Goal: Find specific page/section: Find specific page/section

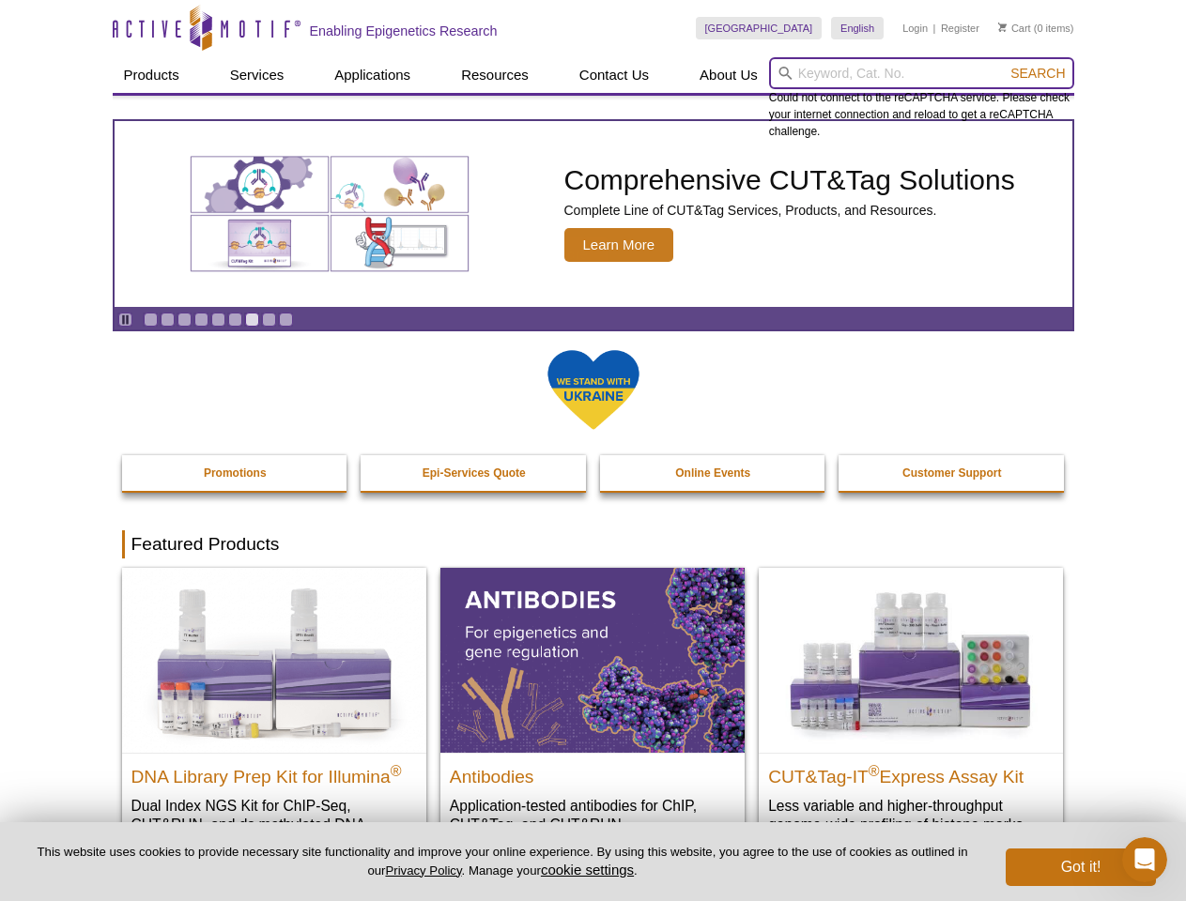
click at [921, 73] on input "search" at bounding box center [921, 73] width 305 height 32
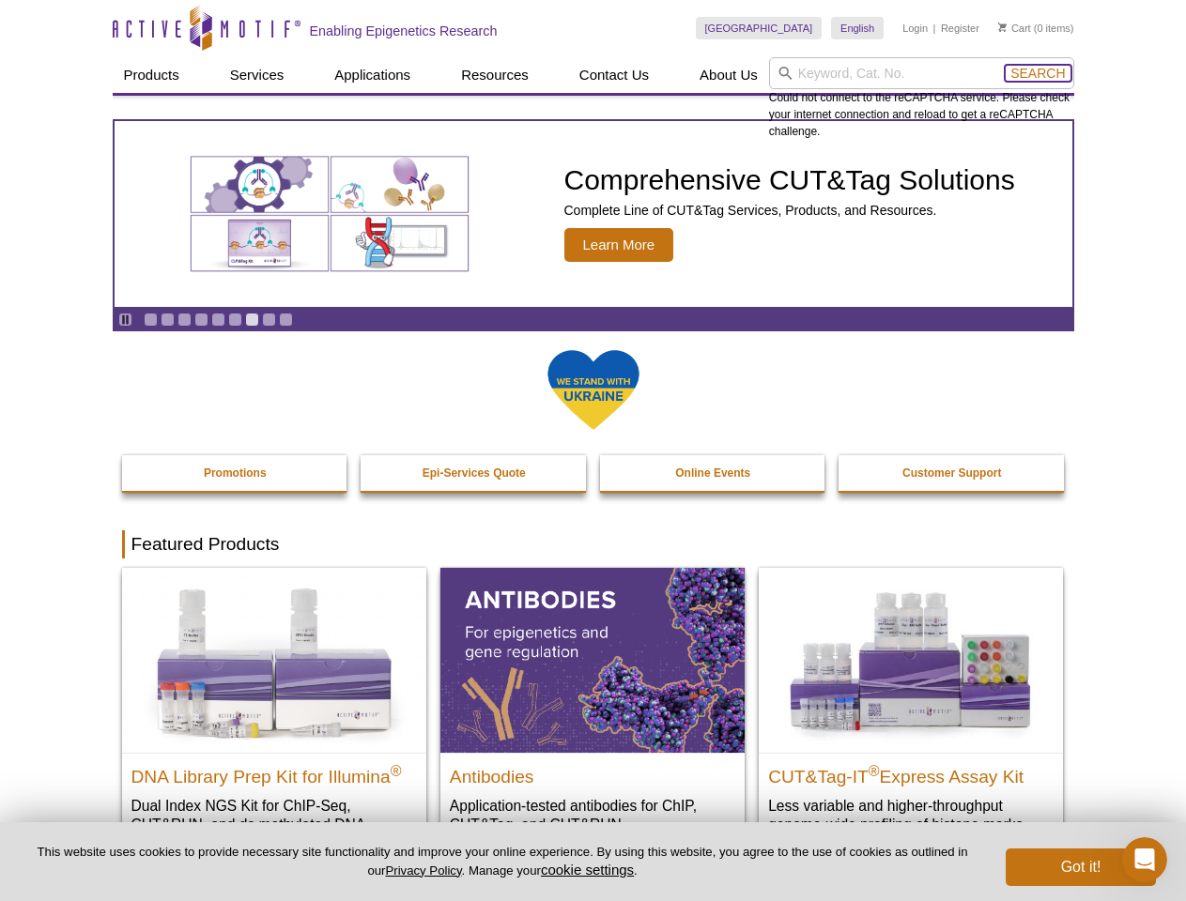
click at [1038, 73] on span "Search" at bounding box center [1037, 73] width 54 height 15
click at [125, 319] on icon "Pause" at bounding box center [125, 320] width 12 height 12
click at [150, 319] on link "Go to slide 1" at bounding box center [151, 320] width 14 height 14
click at [167, 319] on link "Go to slide 2" at bounding box center [168, 320] width 14 height 14
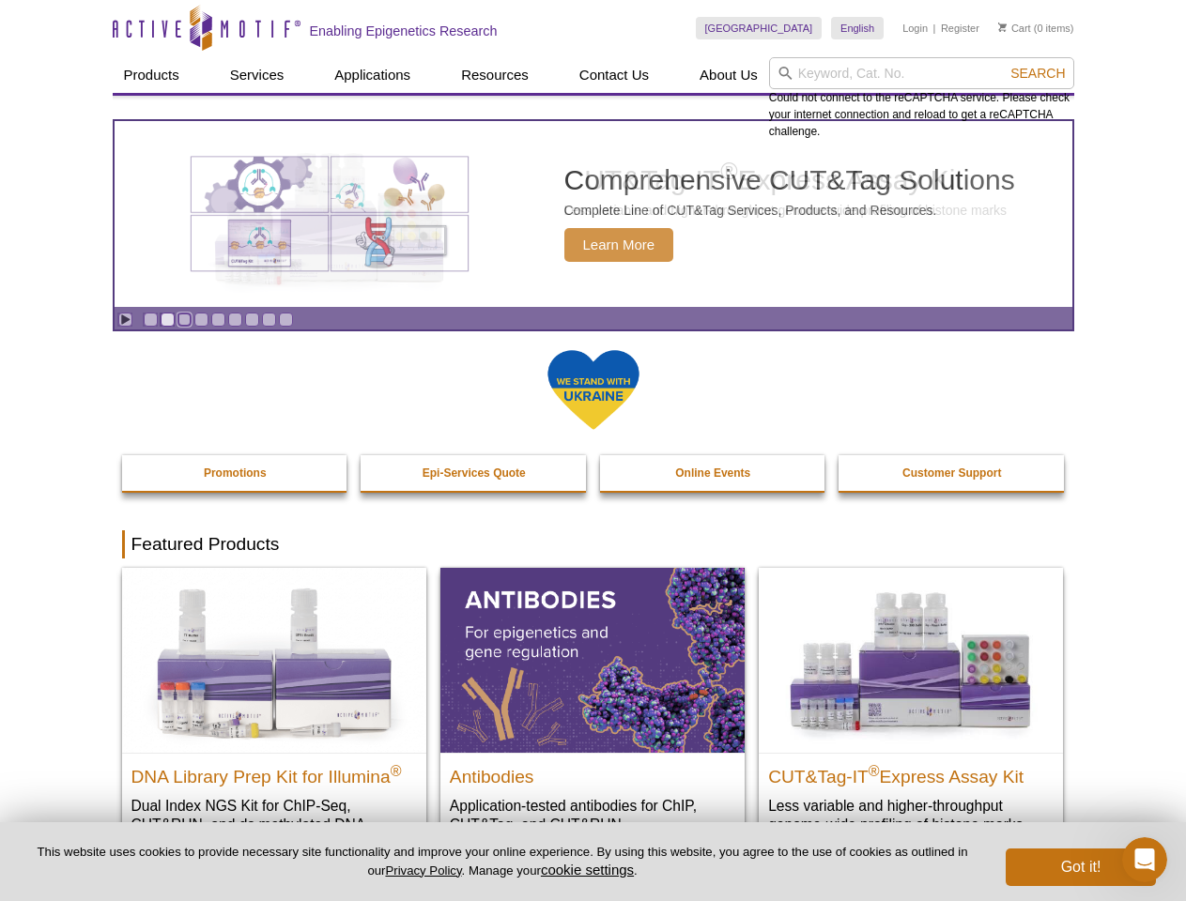
click at [184, 319] on link "Go to slide 3" at bounding box center [184, 320] width 14 height 14
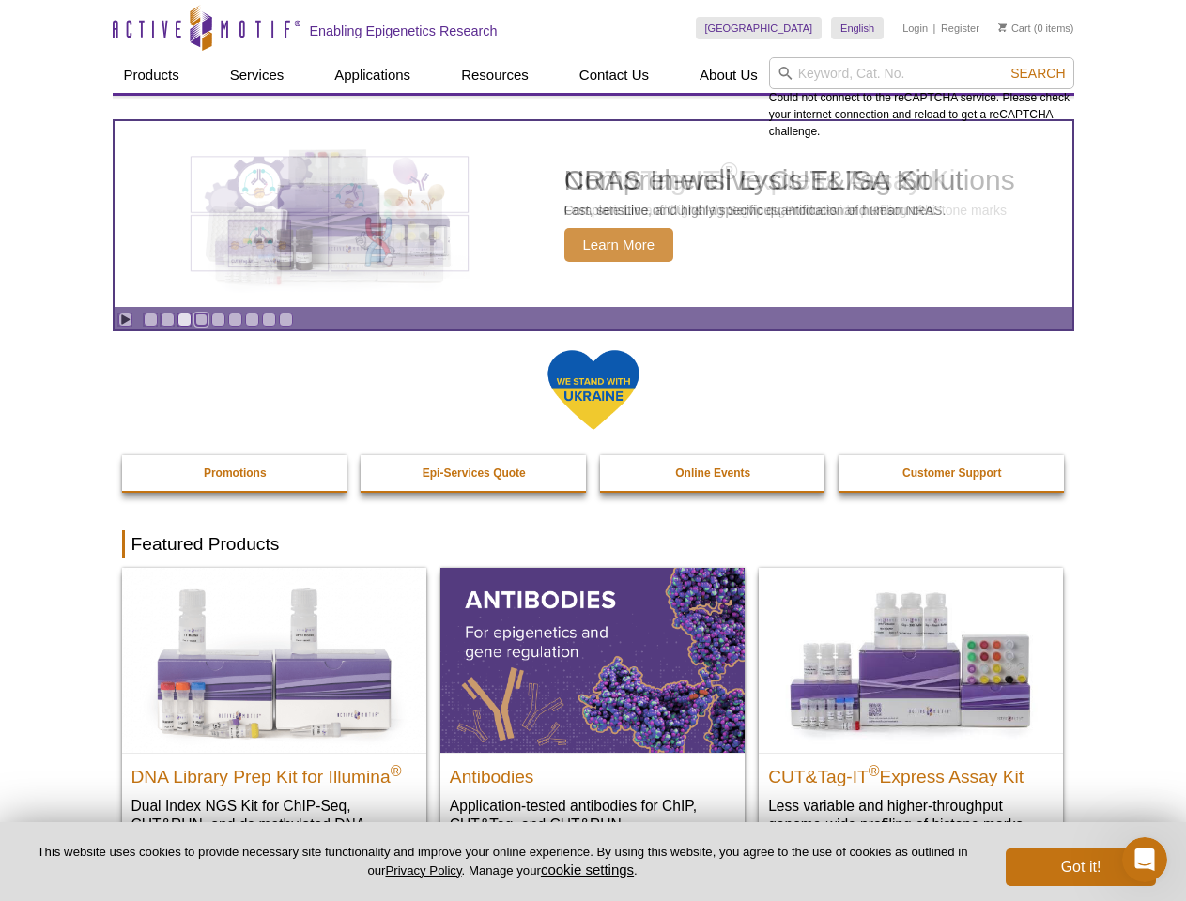
click at [201, 319] on link "Go to slide 4" at bounding box center [201, 320] width 14 height 14
